Goal: Communication & Community: Answer question/provide support

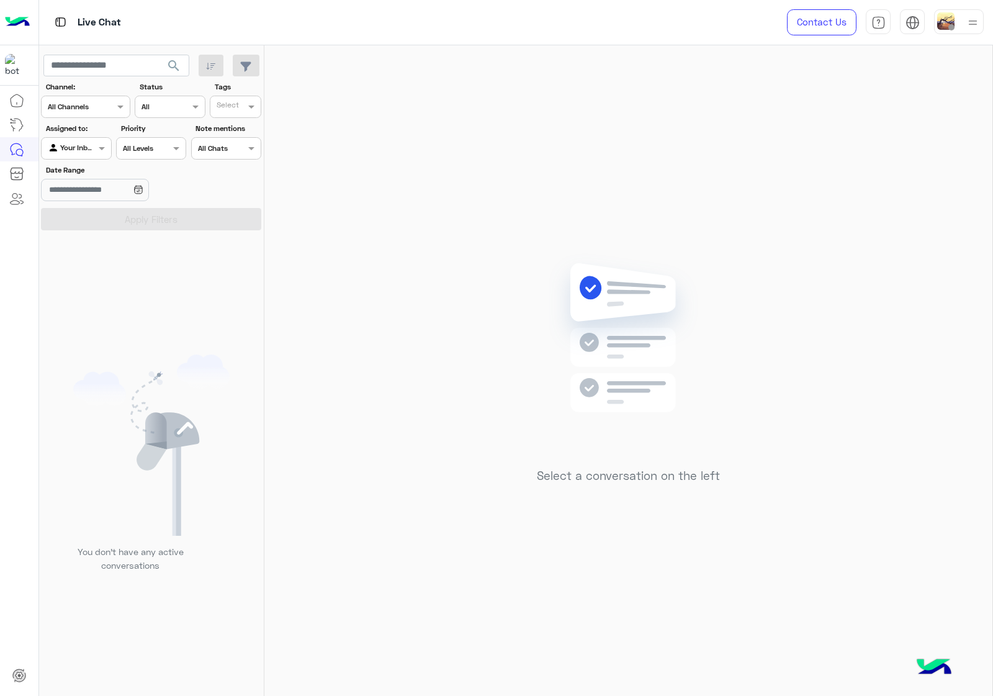
click at [957, 19] on div at bounding box center [959, 21] width 50 height 25
click at [959, 97] on label "Online" at bounding box center [906, 94] width 135 height 22
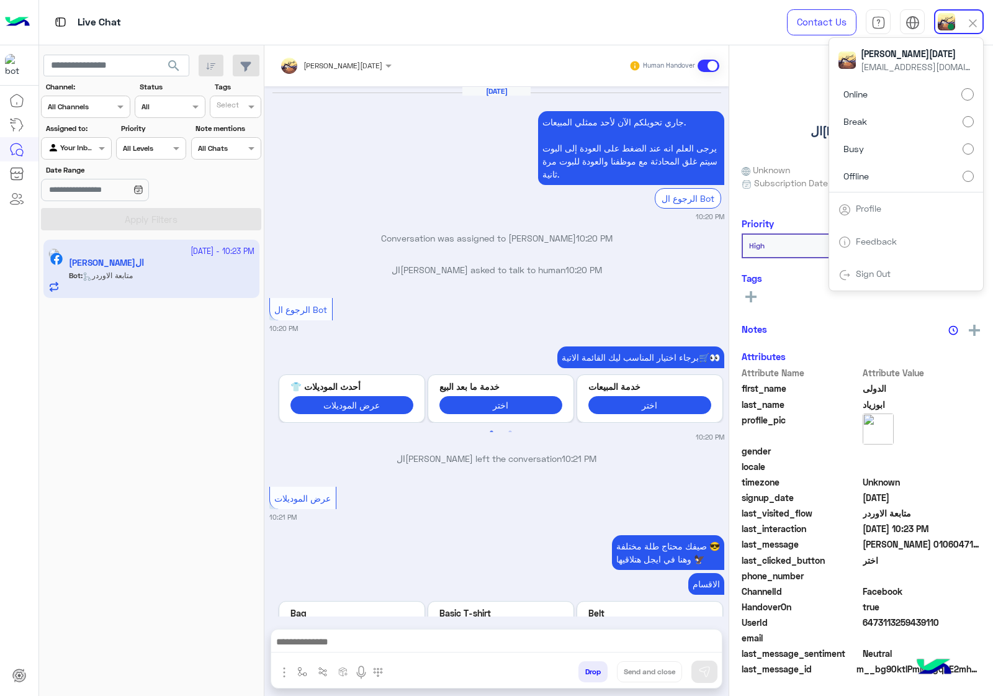
scroll to position [2044, 0]
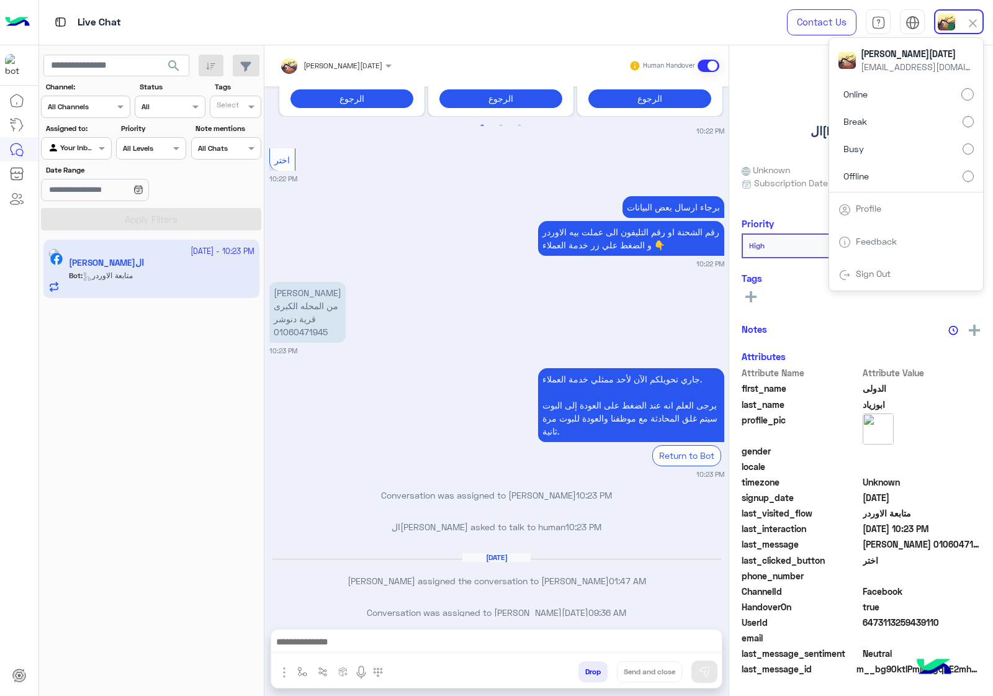
click at [492, 312] on div "محمود محمدسعد من المحله الكبرى قرية دنوشر 01060471945 10:23 PM" at bounding box center [496, 317] width 455 height 77
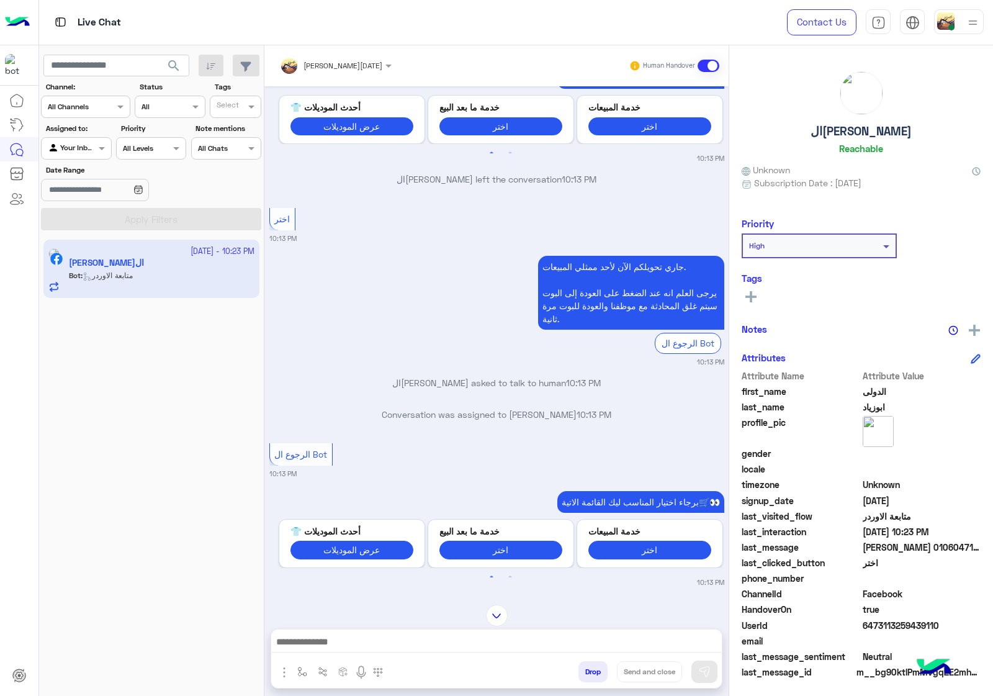
scroll to position [246, 0]
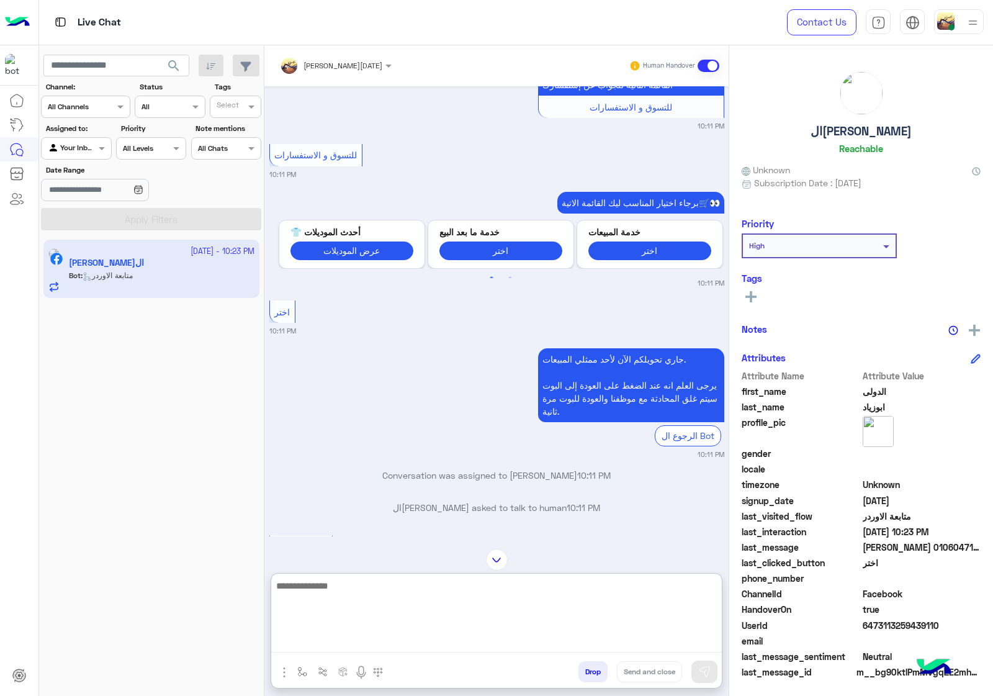
click at [359, 644] on textarea at bounding box center [496, 615] width 451 height 74
paste textarea "**********"
type textarea "**********"
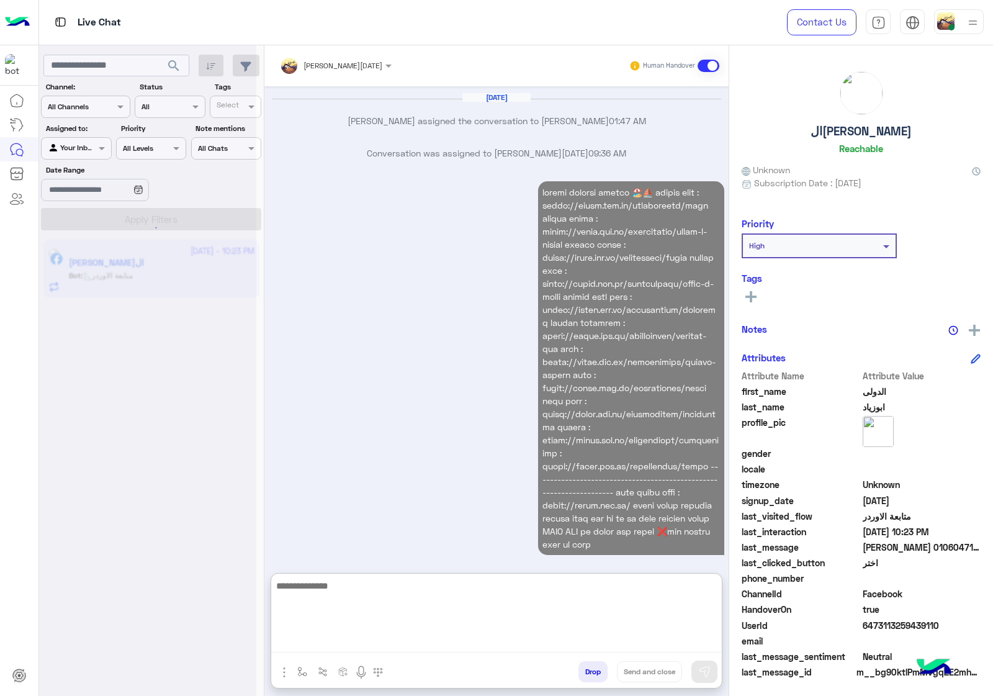
scroll to position [4583, 0]
click at [310, 66] on input "text" at bounding box center [319, 63] width 78 height 11
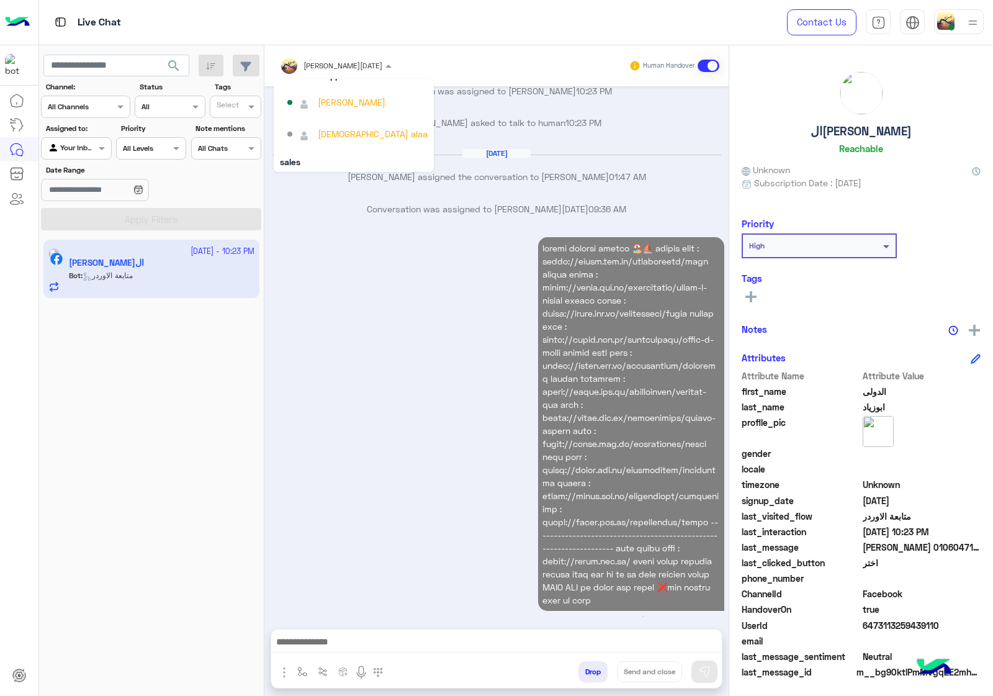
scroll to position [111, 0]
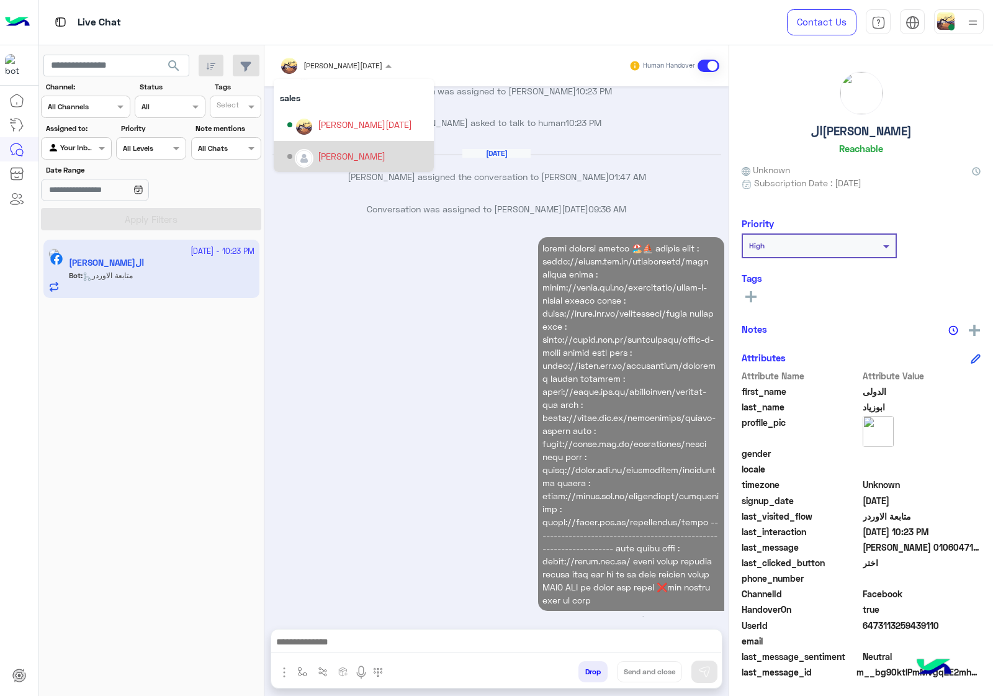
click at [358, 270] on div "Unassigned undefined 09:36 AM" at bounding box center [496, 429] width 455 height 390
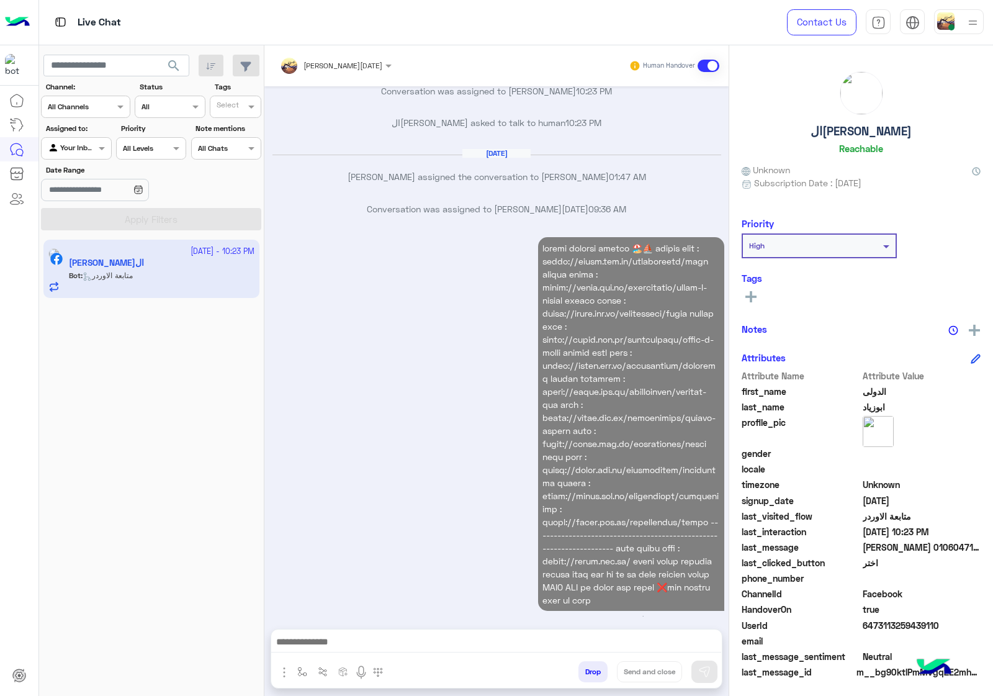
scroll to position [4560, 0]
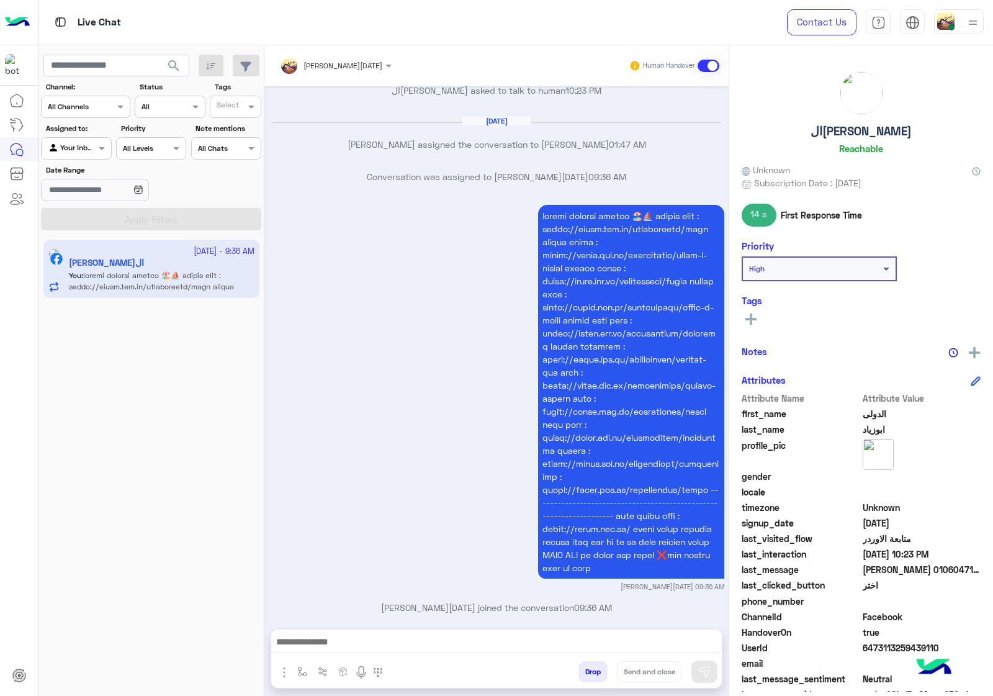
click at [590, 670] on button "Drop" at bounding box center [593, 671] width 29 height 21
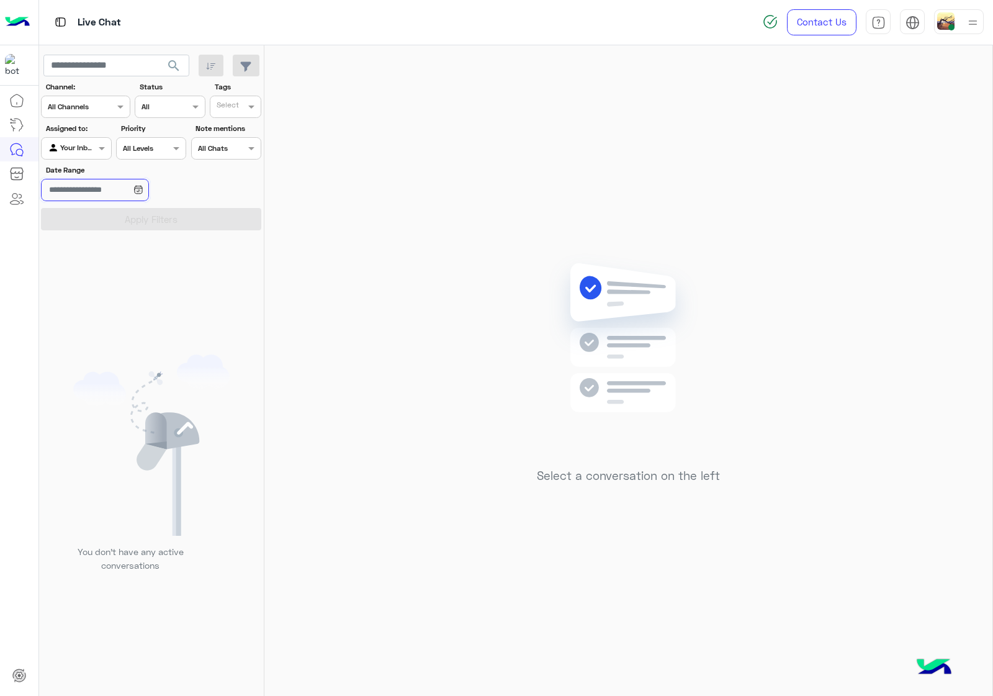
click at [122, 193] on input "Date Range" at bounding box center [94, 190] width 107 height 22
click at [132, 351] on button "Custom range" at bounding box center [94, 345] width 106 height 26
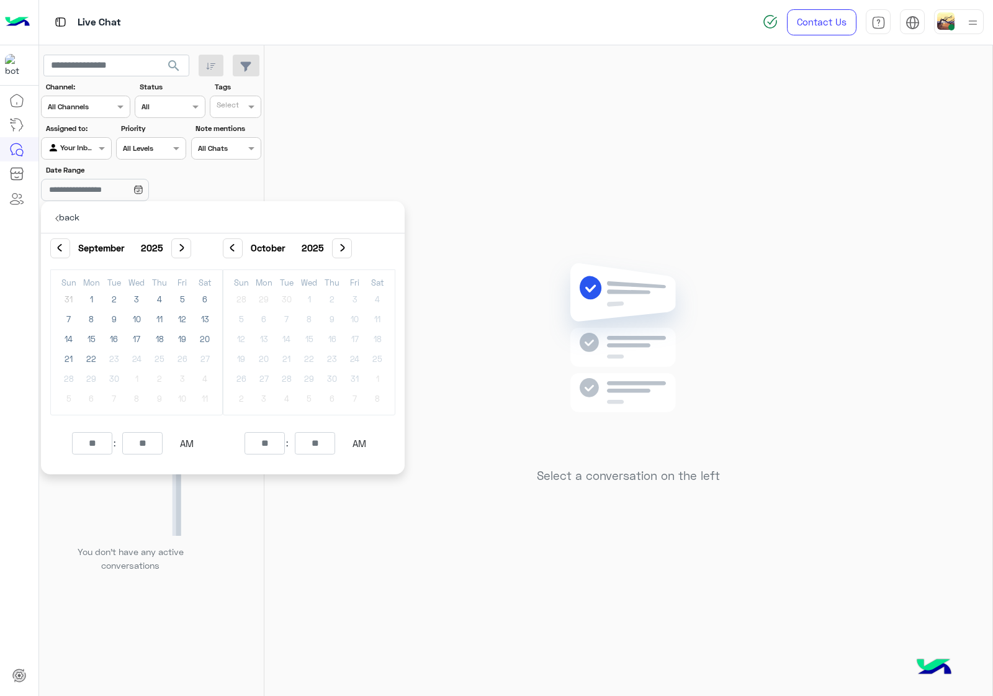
click at [57, 213] on p "back" at bounding box center [67, 217] width 43 height 32
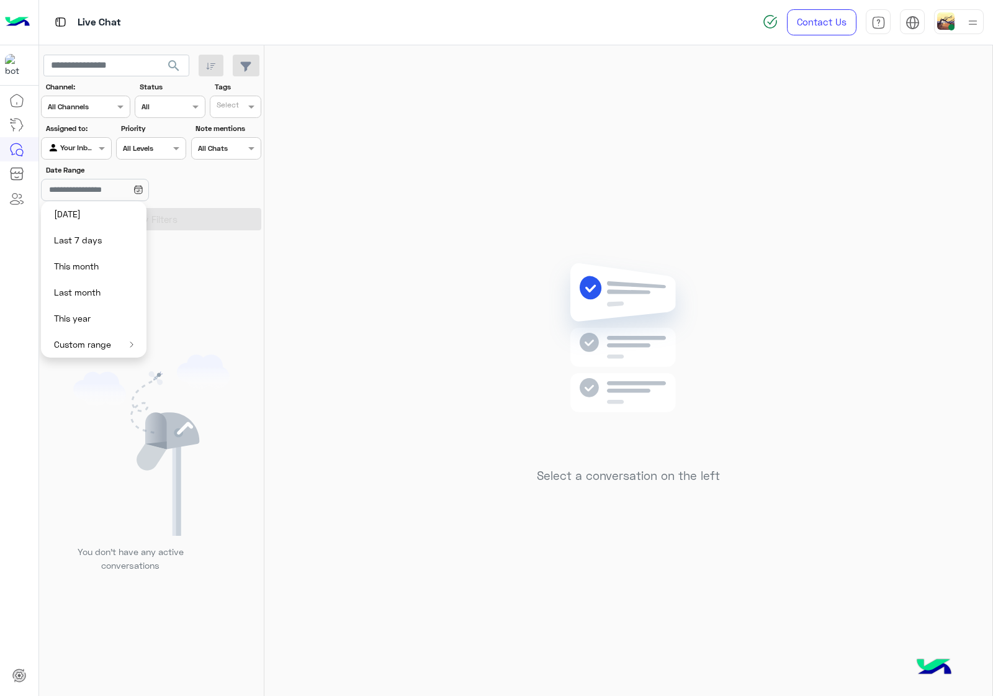
click at [202, 351] on div "You don’t have any active conversations" at bounding box center [151, 468] width 225 height 466
click at [207, 293] on div "You don’t have any active conversations" at bounding box center [151, 468] width 225 height 466
click at [228, 157] on div "Select All Chats" at bounding box center [226, 148] width 70 height 22
click at [228, 151] on div at bounding box center [226, 147] width 69 height 12
click at [143, 192] on icon at bounding box center [138, 190] width 10 height 10
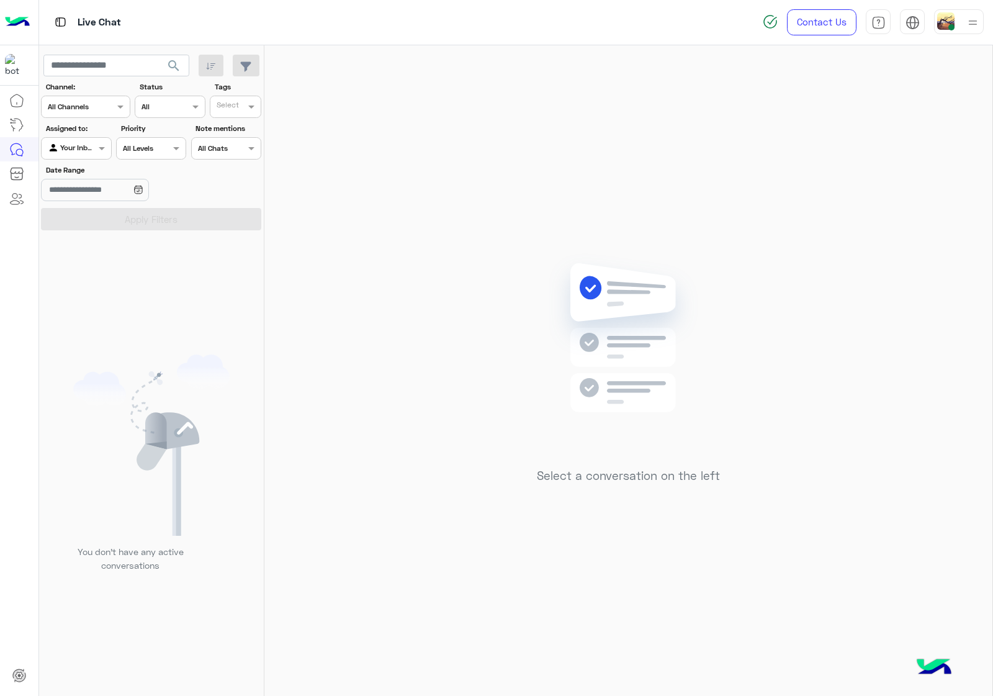
click at [174, 318] on div "You don’t have any active conversations" at bounding box center [151, 468] width 225 height 466
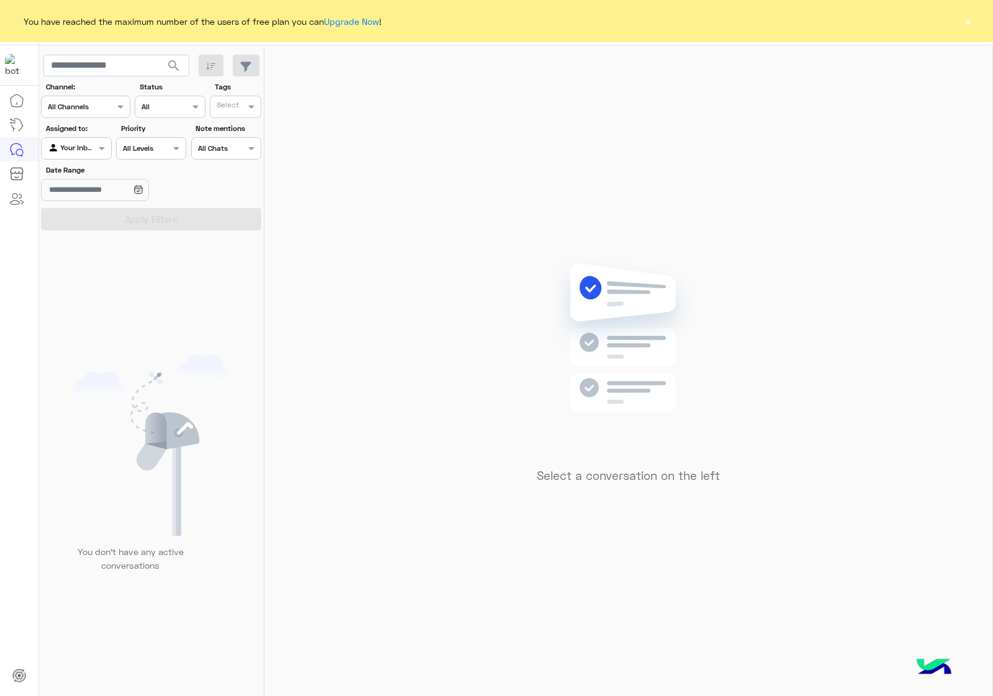
click at [973, 17] on button "×" at bounding box center [968, 21] width 12 height 12
